Goal: Information Seeking & Learning: Learn about a topic

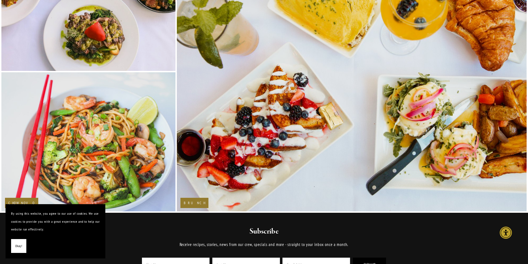
scroll to position [1115, 0]
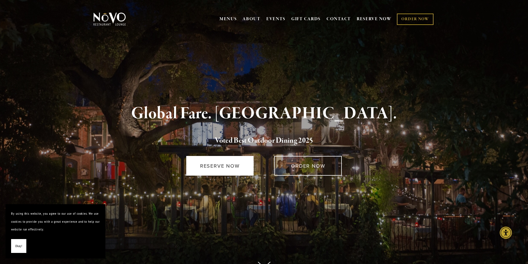
click at [221, 169] on link "RESERVE NOW" at bounding box center [219, 166] width 67 height 20
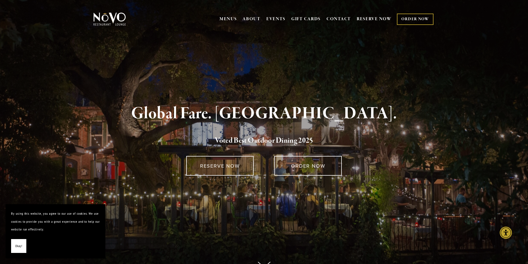
click at [417, 17] on link "ORDER NOW" at bounding box center [415, 19] width 36 height 11
click at [416, 19] on link "ORDER NOW" at bounding box center [415, 19] width 36 height 11
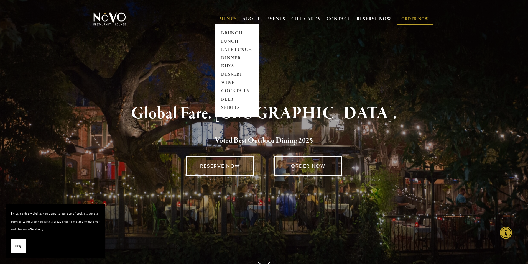
click at [225, 19] on link "MENUS" at bounding box center [227, 19] width 17 height 6
click at [226, 32] on link "BRUNCH" at bounding box center [236, 33] width 35 height 8
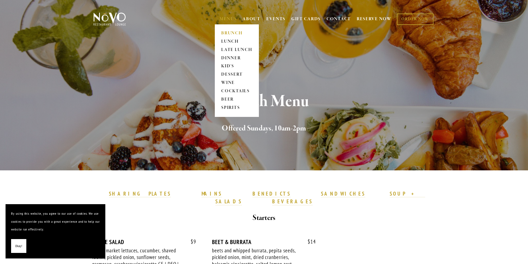
click at [230, 34] on link "BRUNCH" at bounding box center [236, 33] width 35 height 8
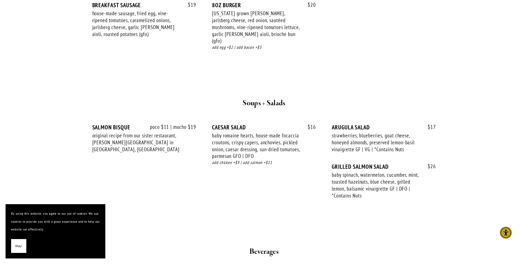
scroll to position [1154, 0]
